Goal: Obtain resource: Download file/media

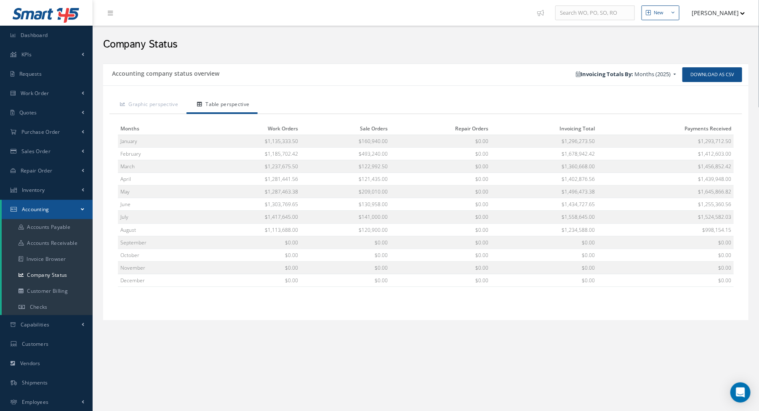
click at [405, 78] on div "Accounting company status overview" at bounding box center [264, 74] width 323 height 15
click at [377, 61] on div "Accounting company status overview Download as CSV Invoicing Totals By: Months …" at bounding box center [426, 203] width 654 height 288
click at [45, 91] on span "Work Order" at bounding box center [35, 93] width 29 height 7
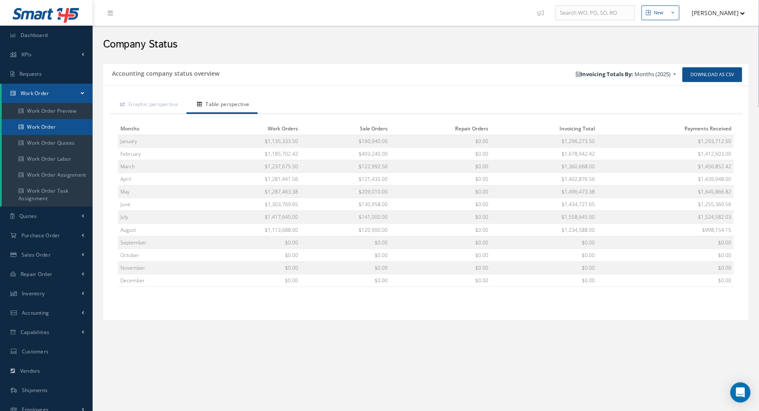
click at [49, 127] on link "Work Order" at bounding box center [47, 127] width 91 height 16
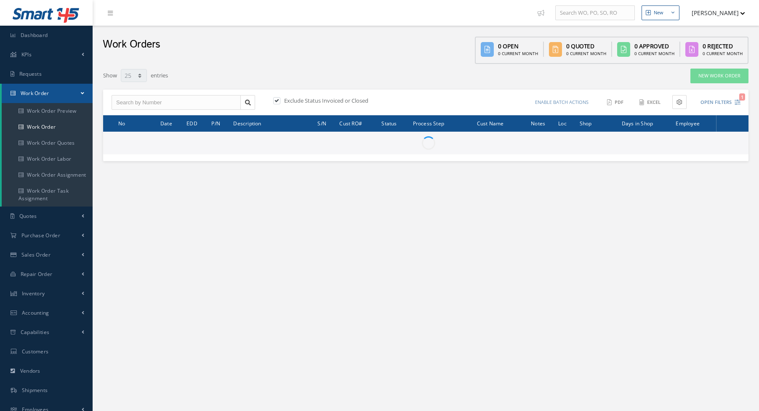
select select "25"
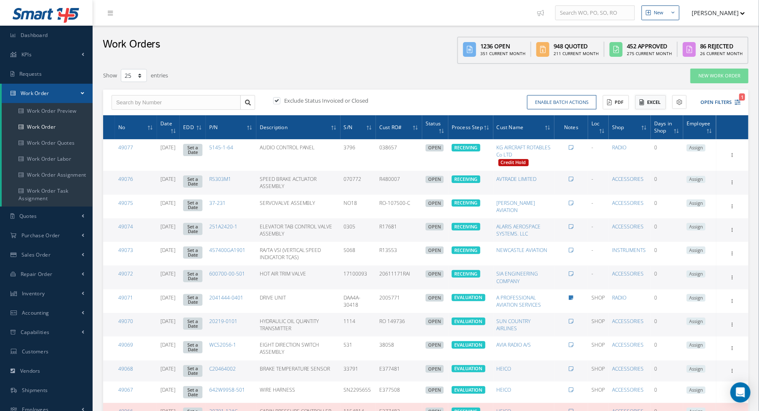
click at [651, 103] on button "Excel" at bounding box center [650, 102] width 31 height 15
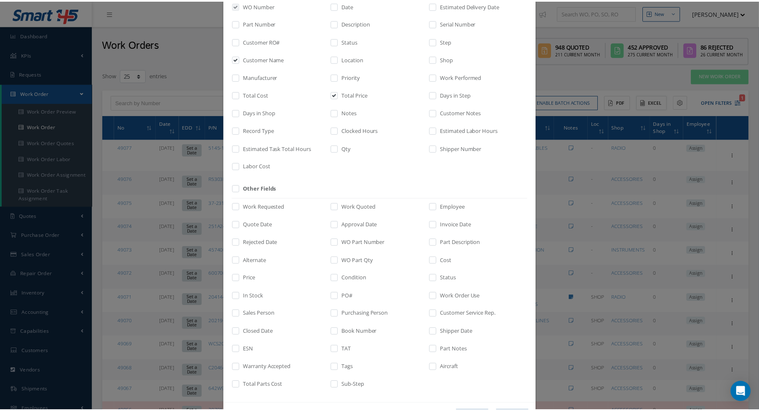
scroll to position [93, 0]
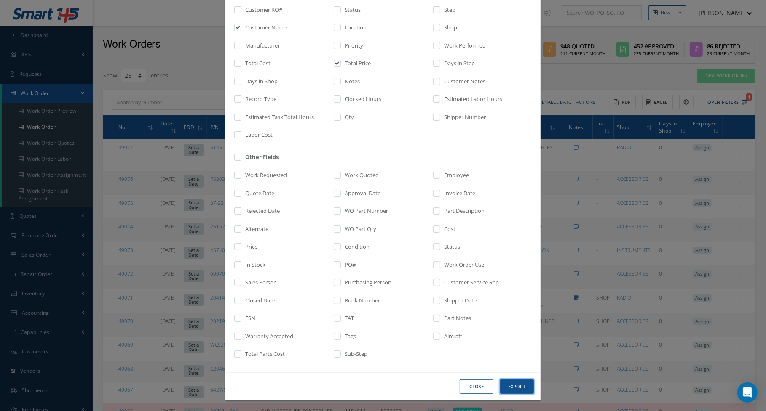
click at [0, 0] on button "Export" at bounding box center [0, 0] width 0 height 0
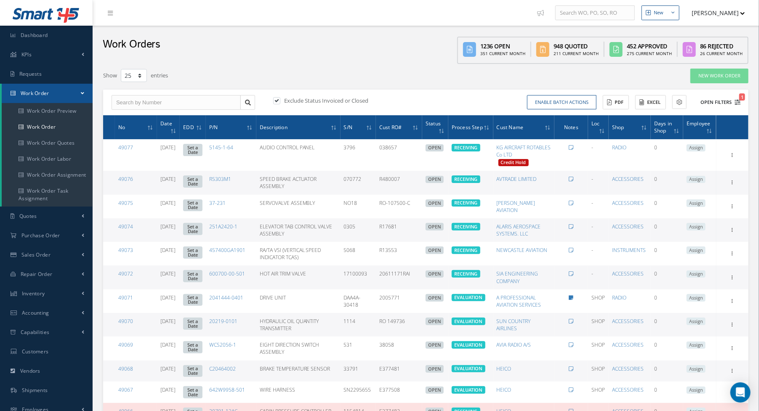
click at [737, 101] on icon "1" at bounding box center [738, 102] width 6 height 6
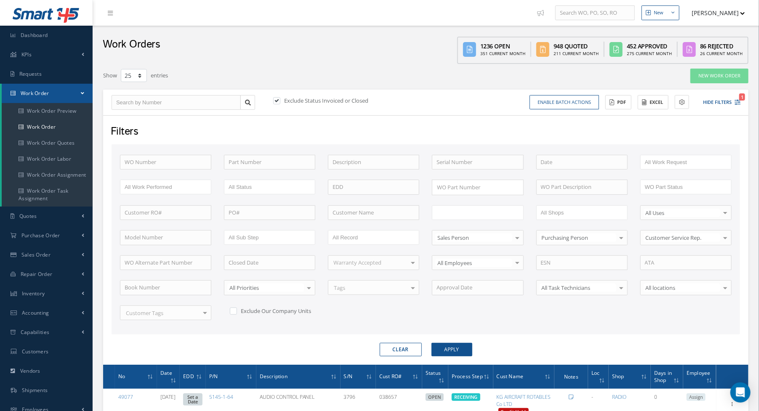
click at [484, 215] on input "text" at bounding box center [463, 213] width 53 height 11
type input "shi"
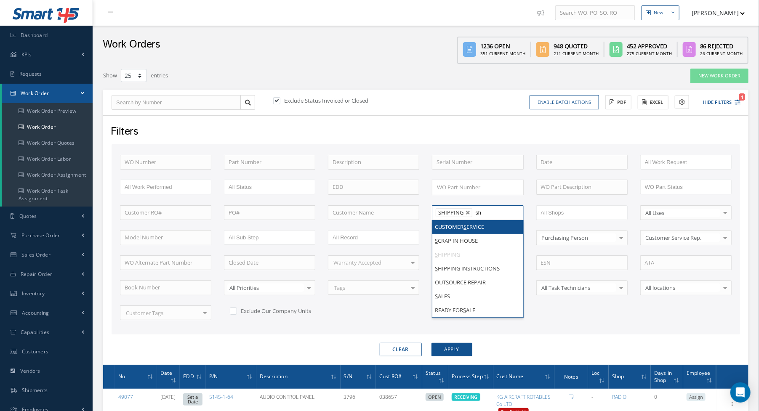
type input "shi"
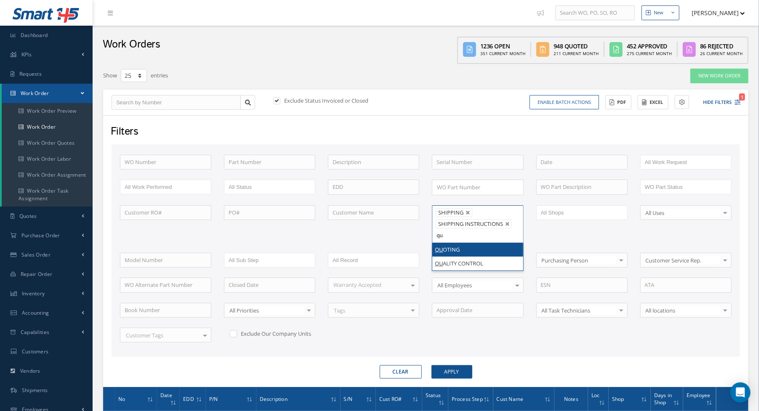
type input "qua"
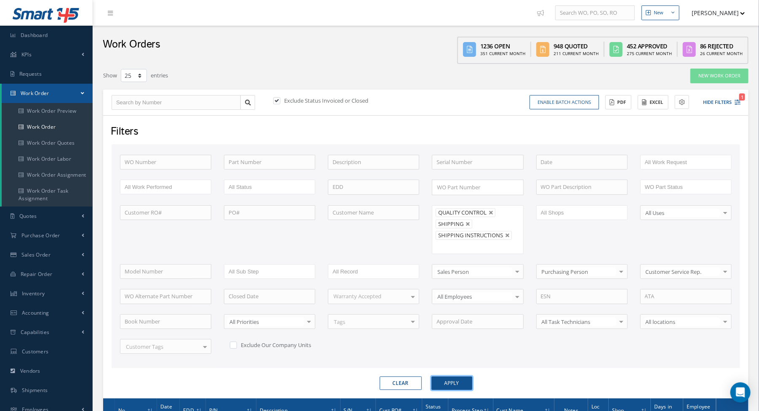
click at [441, 377] on button "Apply" at bounding box center [452, 383] width 41 height 13
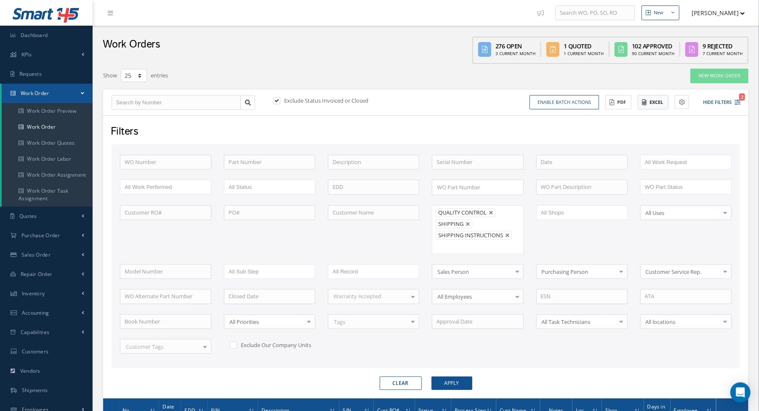
click at [649, 104] on button "Excel" at bounding box center [653, 102] width 31 height 15
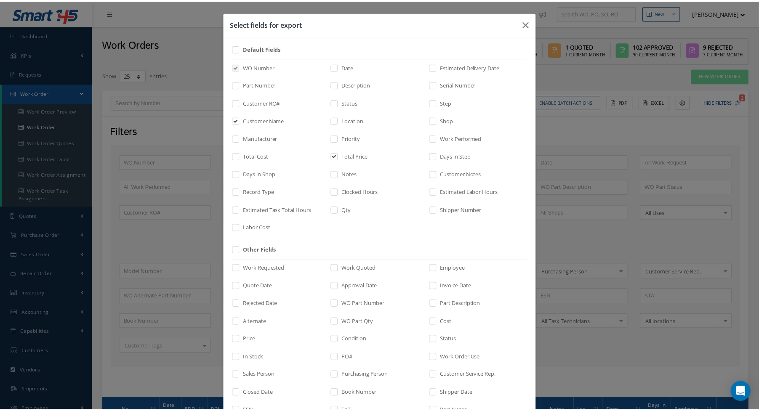
scroll to position [93, 0]
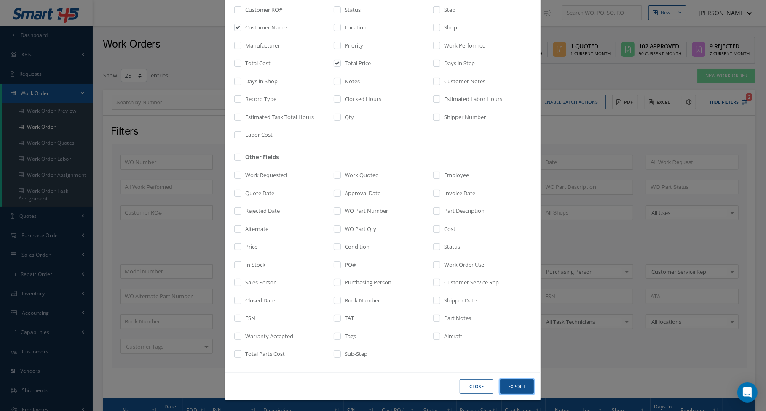
click at [0, 0] on button "Export" at bounding box center [0, 0] width 0 height 0
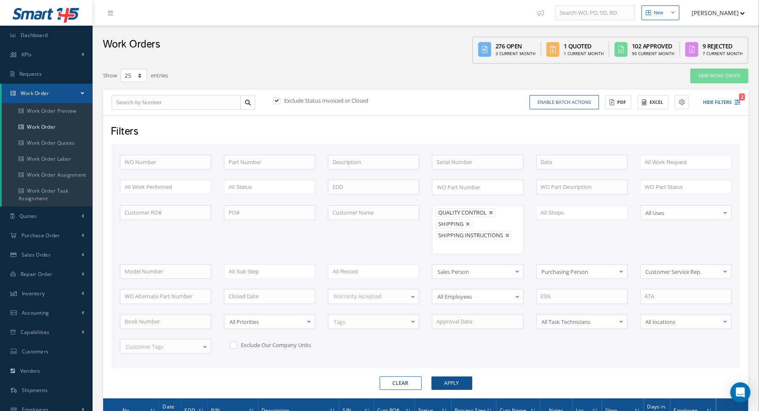
click at [451, 103] on div "Enable batch actions Update Work Orders Close Work Orders ACTIONS Receive Payme…" at bounding box center [585, 102] width 318 height 15
click at [25, 310] on span "Accounting" at bounding box center [35, 313] width 27 height 7
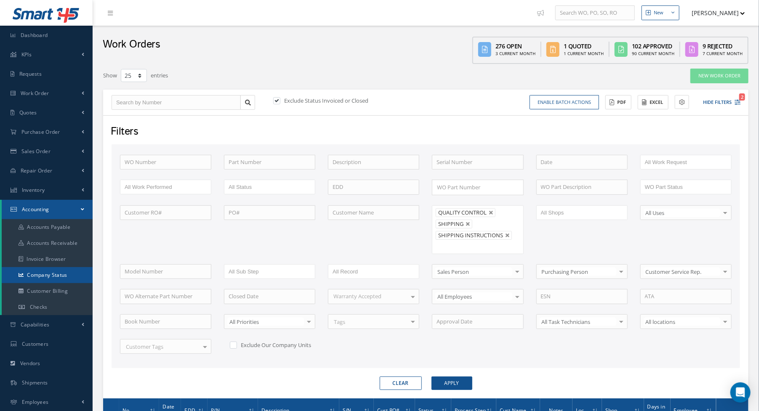
click at [51, 275] on link "Company Status" at bounding box center [47, 275] width 91 height 16
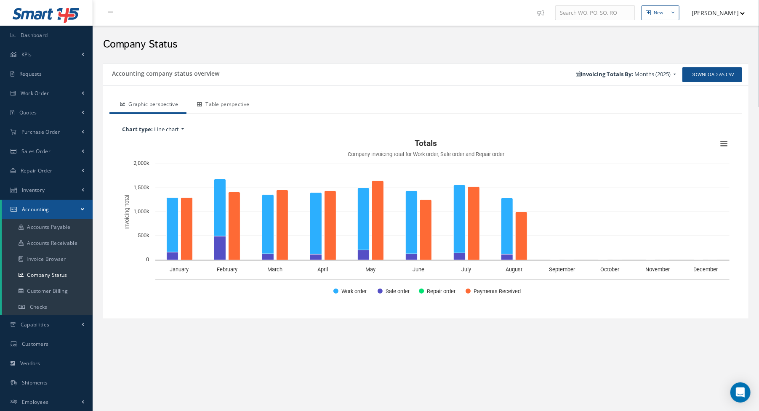
click at [216, 103] on link "Table perspective" at bounding box center [222, 105] width 71 height 18
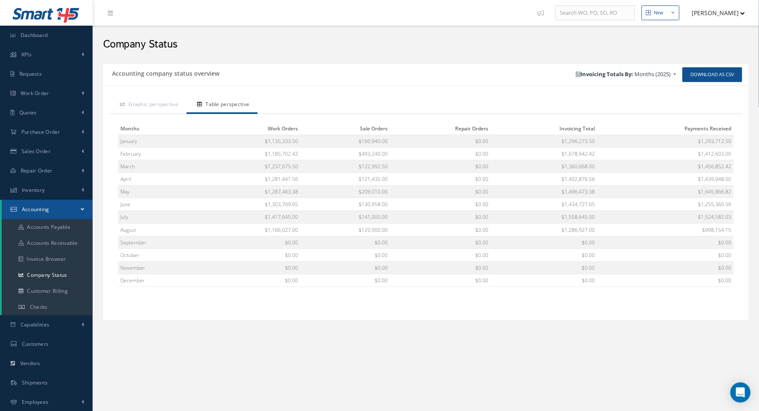
click at [469, 74] on div "Download as CSV Invoicing Totals By: Months (2025) Months (2025) All Years Year…" at bounding box center [587, 74] width 323 height 15
click at [401, 53] on div "Company Status" at bounding box center [426, 42] width 658 height 25
